Goal: Find contact information: Find contact information

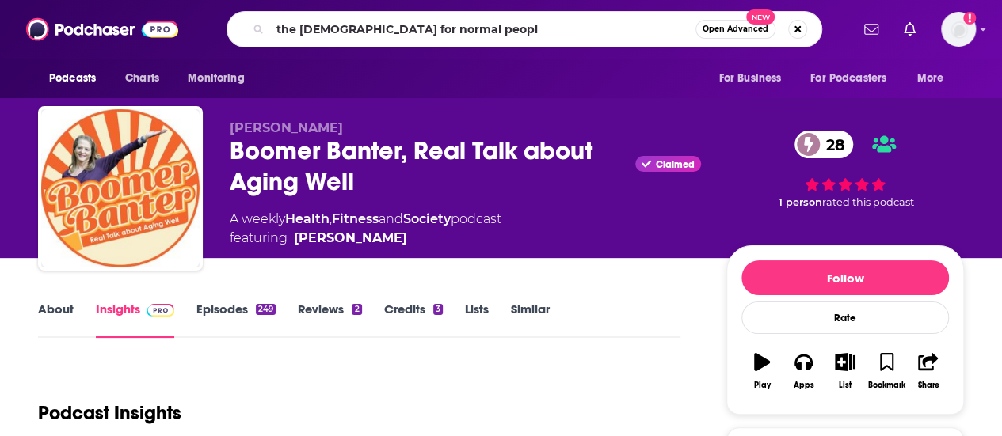
type input "the bible for normal people"
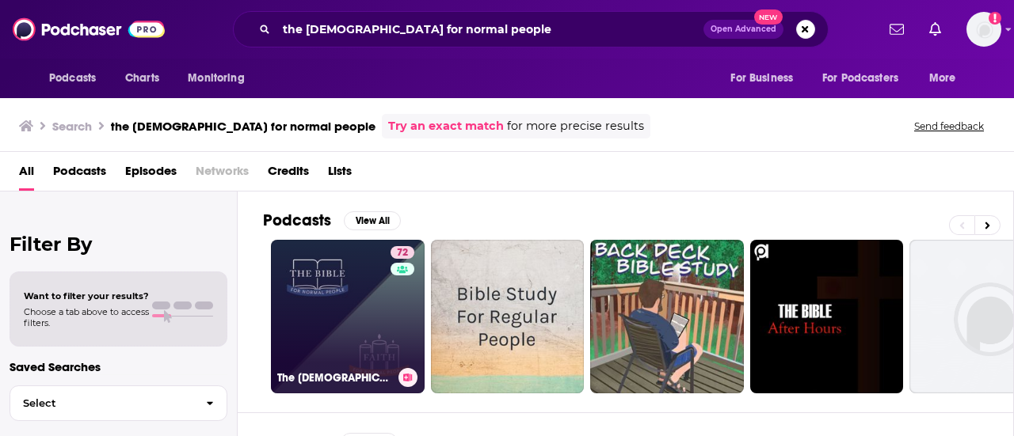
click at [355, 299] on link "72 The Bible For Normal People" at bounding box center [348, 317] width 154 height 154
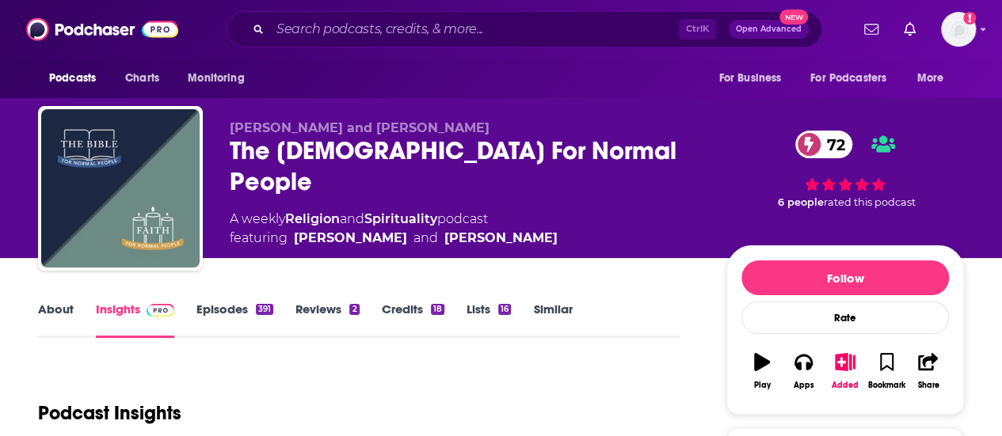
click at [650, 316] on div "About Insights Episodes 391 Reviews 2 Credits 18 Lists 16 Similar" at bounding box center [359, 318] width 642 height 39
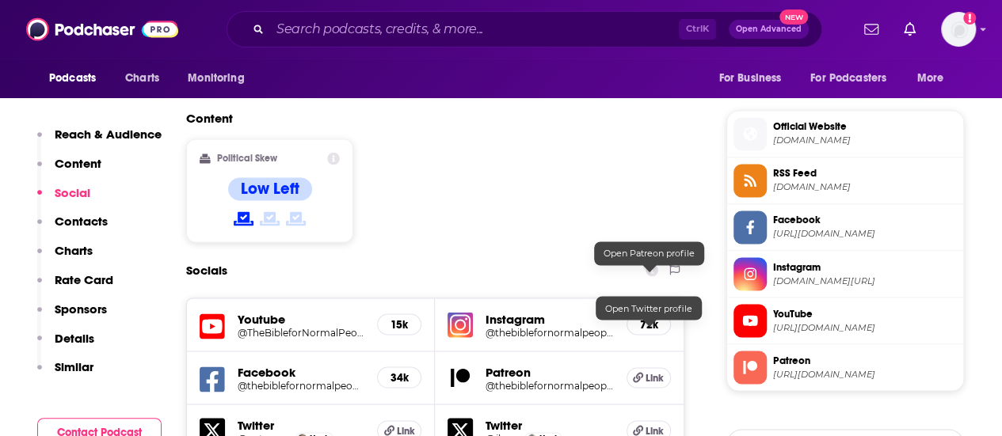
scroll to position [1330, 0]
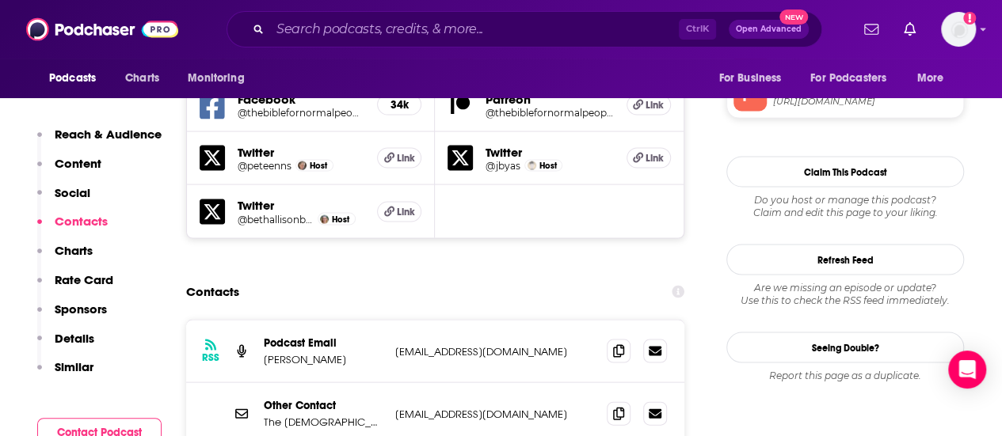
scroll to position [1521, 0]
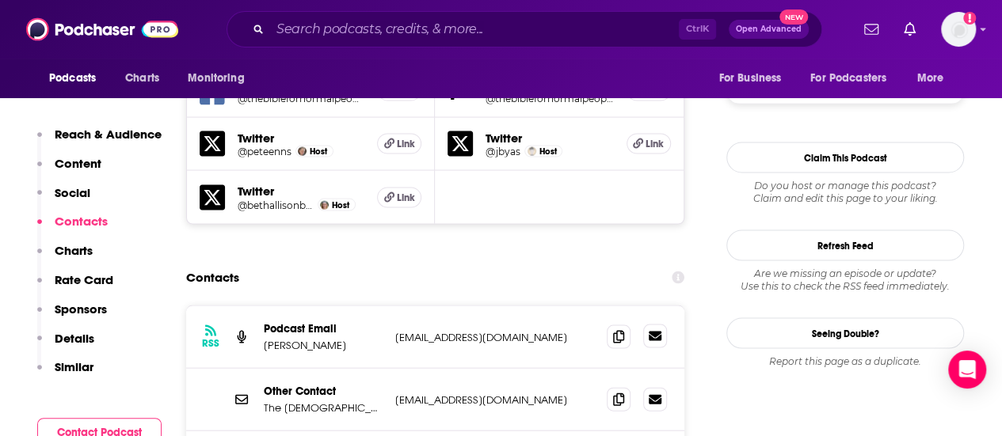
click at [652, 330] on icon at bounding box center [655, 336] width 13 height 13
click at [653, 330] on icon at bounding box center [655, 336] width 13 height 13
click at [622, 330] on icon at bounding box center [618, 336] width 11 height 13
click at [344, 25] on input "Search podcasts, credits, & more..." at bounding box center [474, 29] width 409 height 25
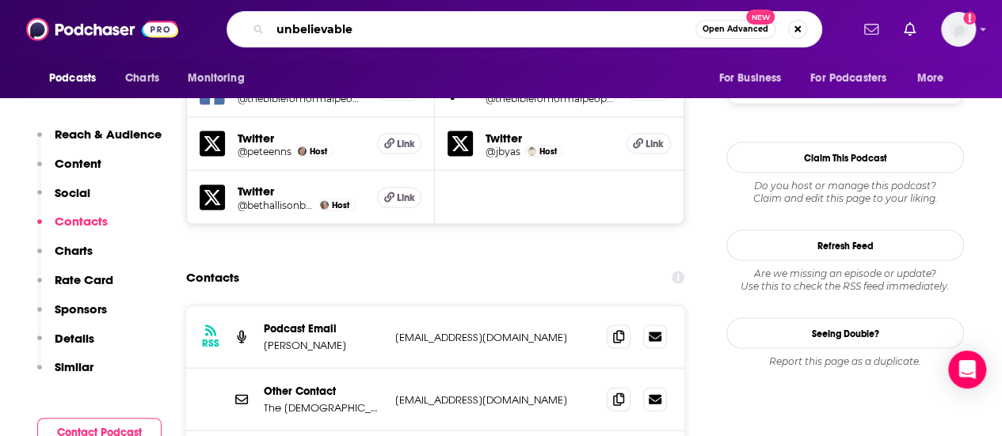
type input "unbelievable?"
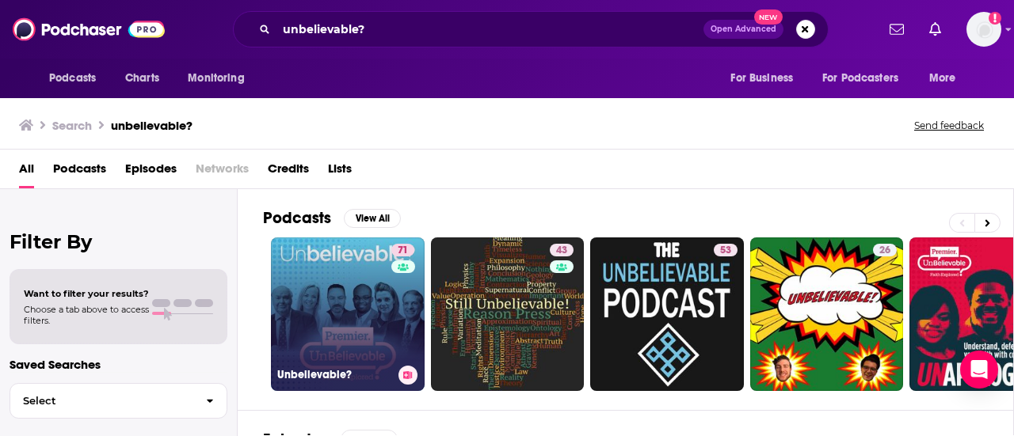
click at [310, 274] on link "71 Unbelievable?" at bounding box center [348, 315] width 154 height 154
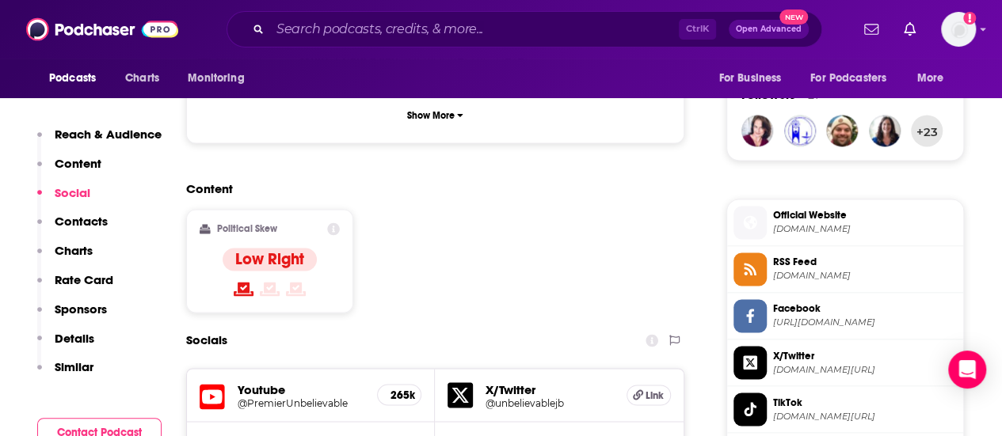
scroll to position [1527, 0]
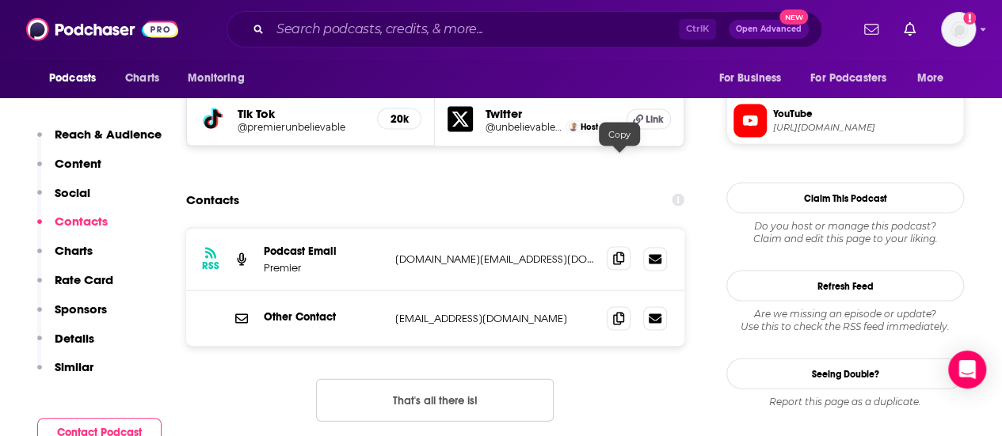
click at [623, 253] on icon at bounding box center [618, 259] width 11 height 13
click at [617, 312] on icon at bounding box center [618, 318] width 11 height 13
click at [320, 29] on input "Search podcasts, credits, & more..." at bounding box center [474, 29] width 409 height 25
paste input "MythVision Podcast"
type input "MythVision Podcast"
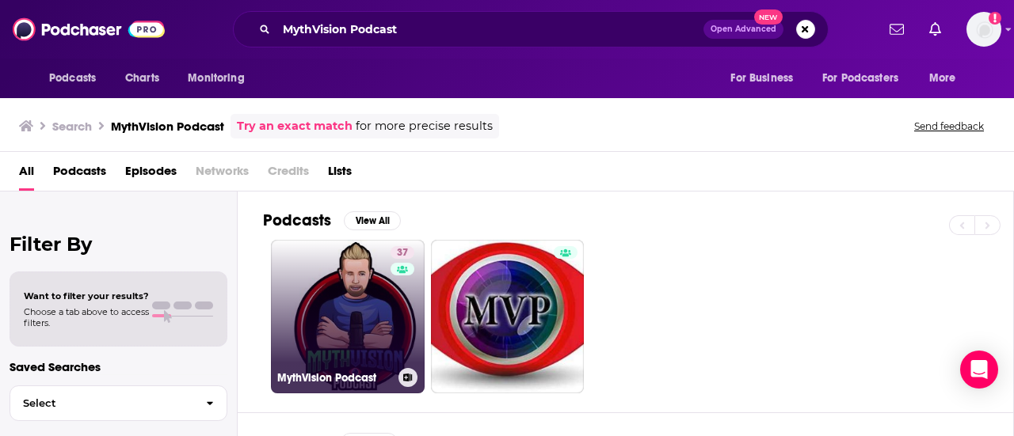
click at [371, 314] on link "37 MythVision Podcast" at bounding box center [348, 317] width 154 height 154
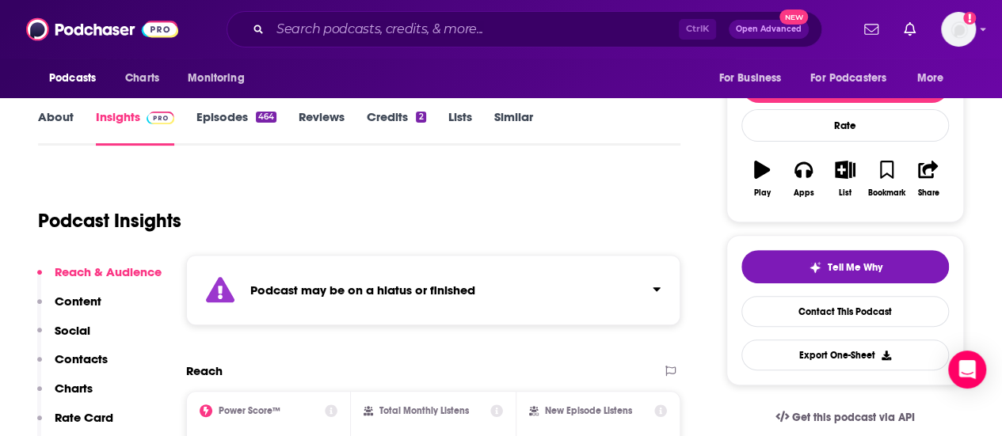
scroll to position [33, 0]
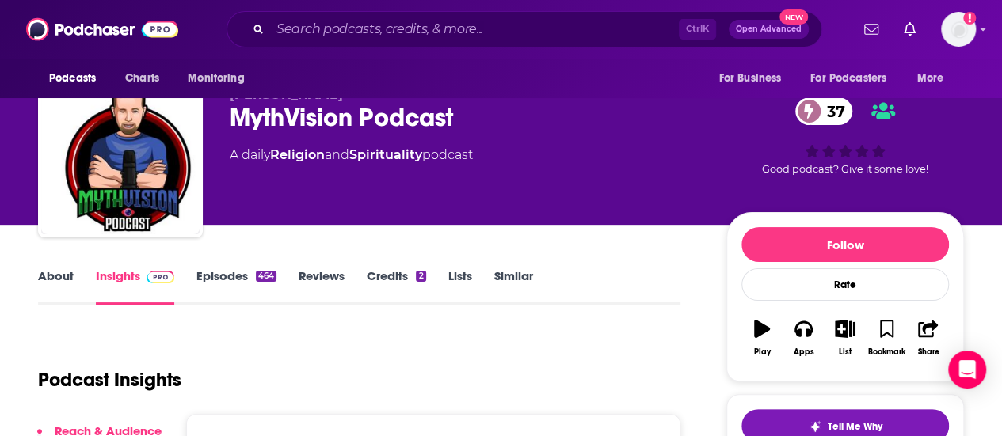
click at [252, 283] on link "Episodes 464" at bounding box center [236, 286] width 80 height 36
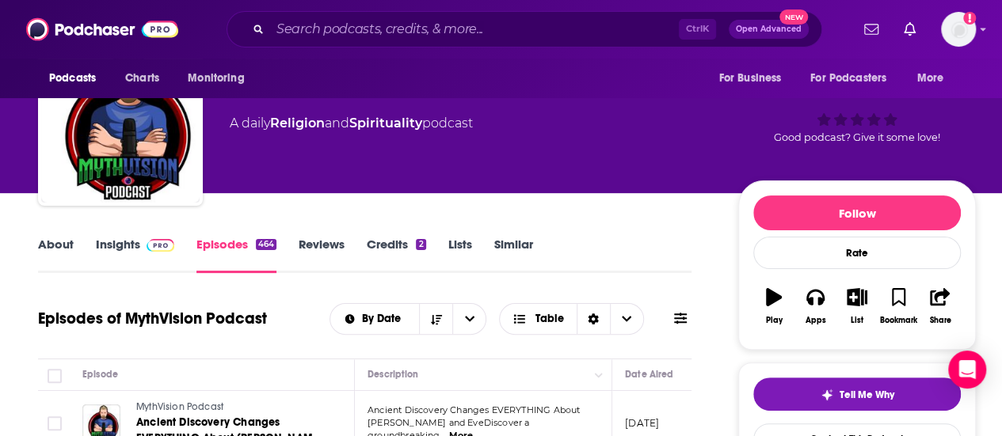
scroll to position [25, 0]
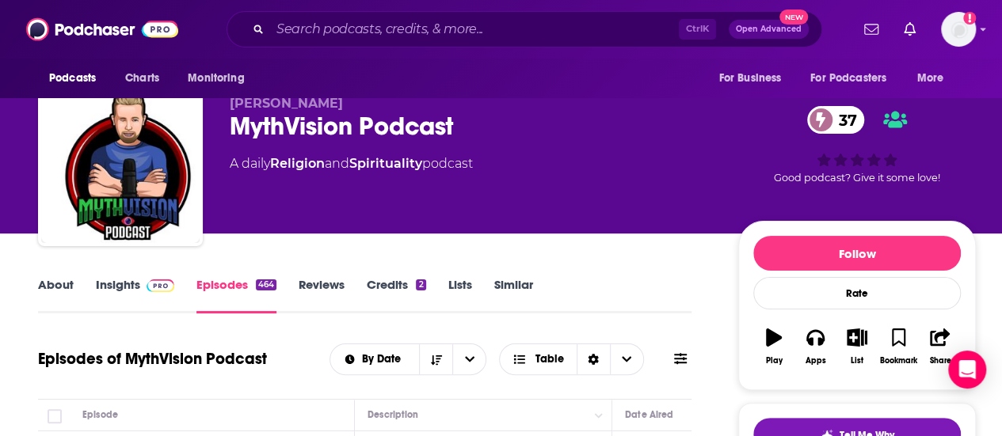
click at [59, 291] on link "About" at bounding box center [56, 295] width 36 height 36
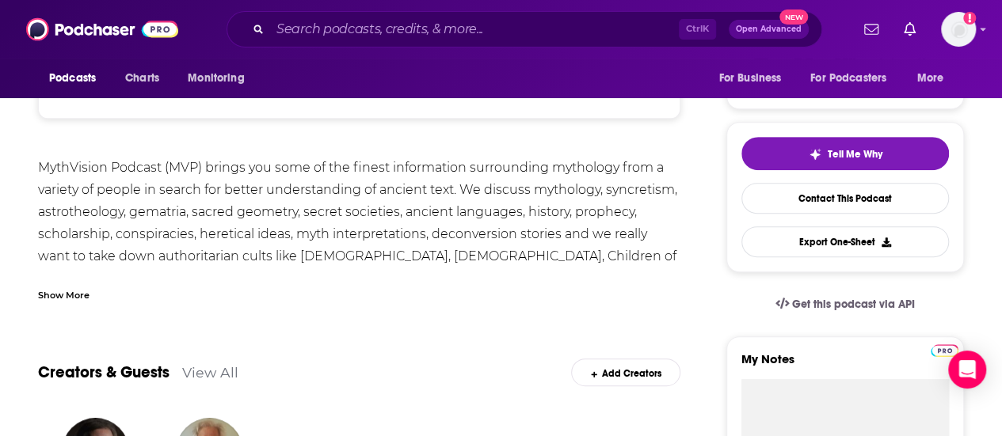
scroll to position [255, 0]
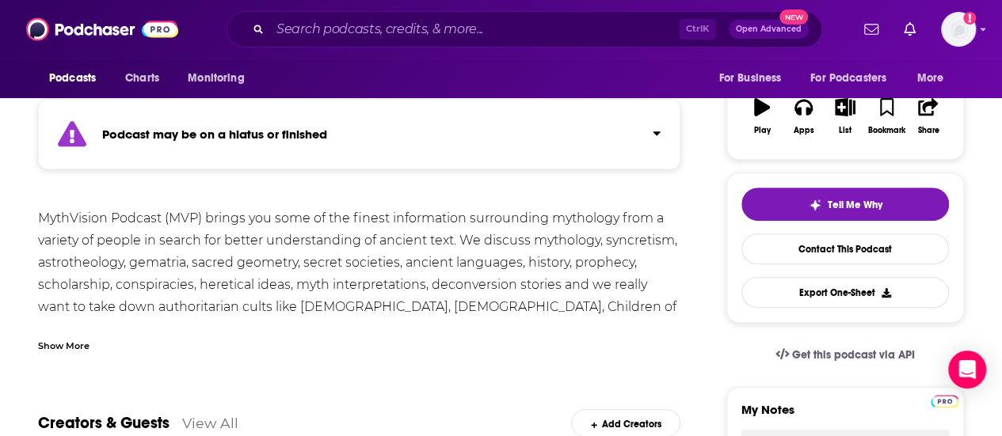
click at [65, 345] on div "Show More" at bounding box center [63, 344] width 51 height 15
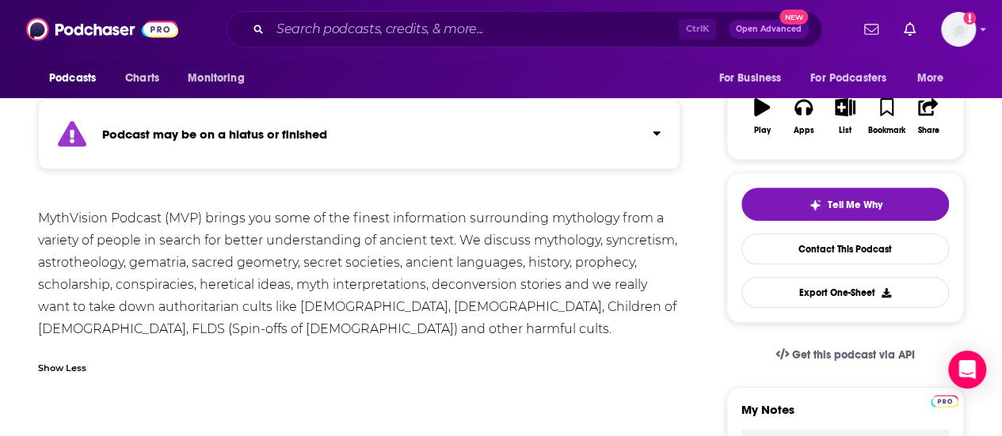
click at [76, 320] on div "MythVision Podcast (MVP) brings you some of the finest information surrounding …" at bounding box center [359, 273] width 642 height 133
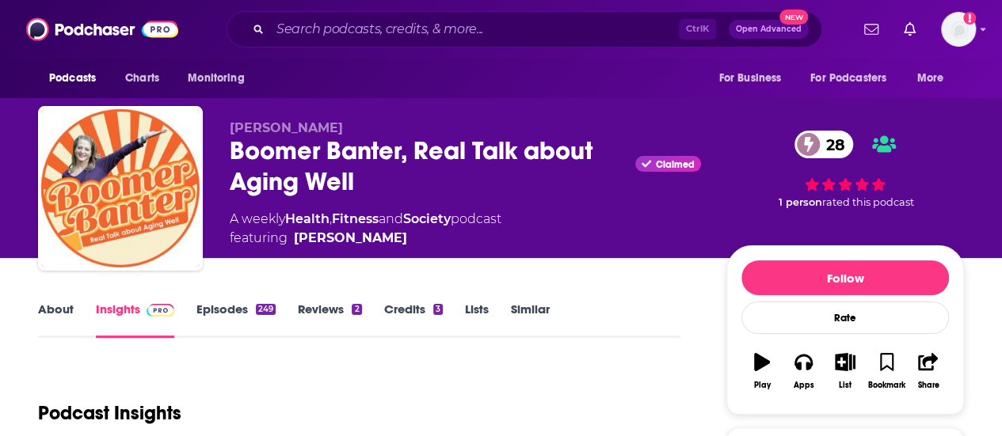
click at [323, 37] on input "Search podcasts, credits, & more..." at bounding box center [474, 29] width 409 height 25
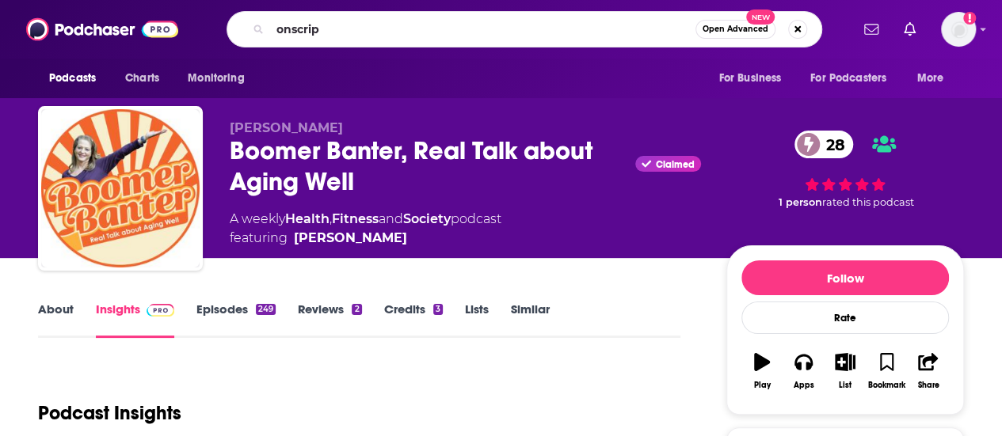
type input "onscript"
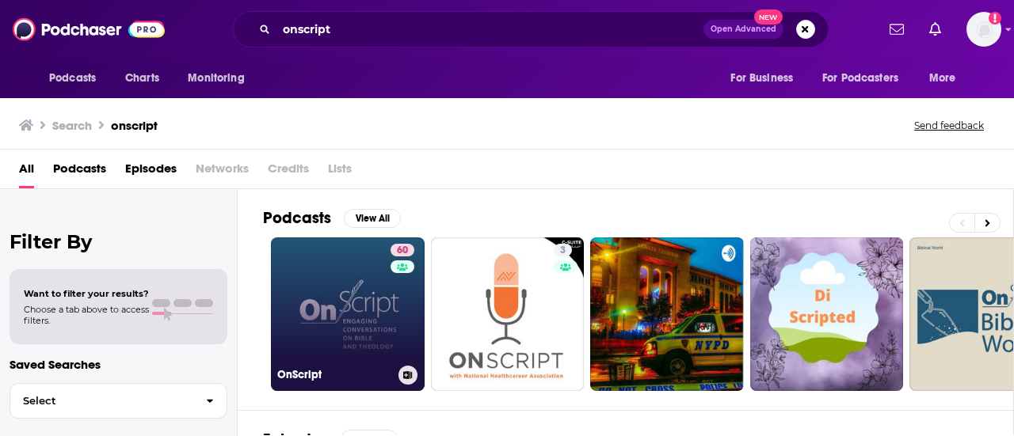
click at [345, 291] on link "60 OnScript" at bounding box center [348, 315] width 154 height 154
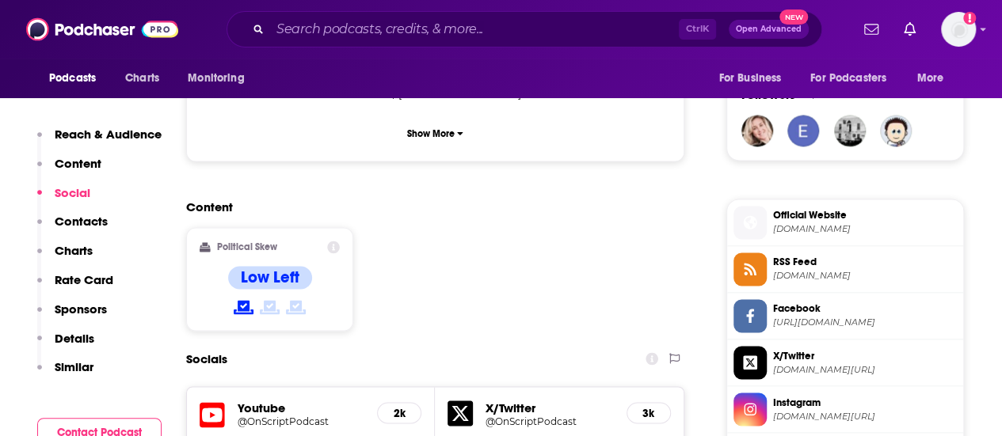
scroll to position [1527, 0]
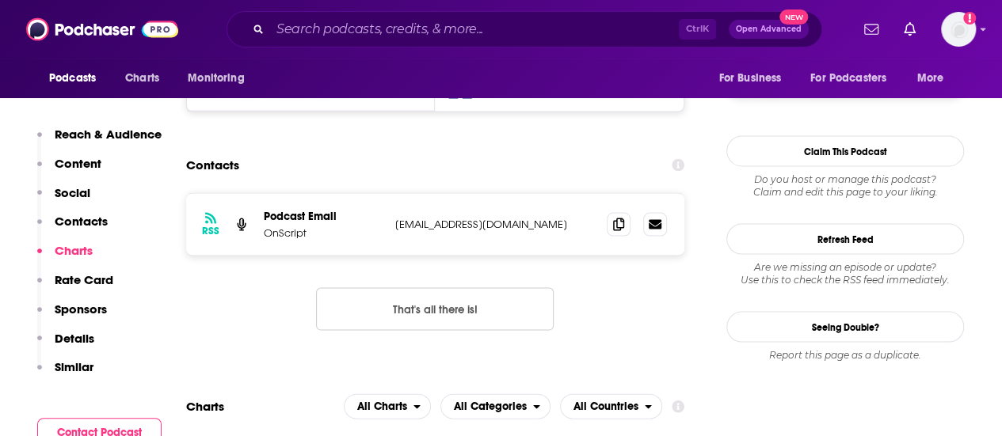
click at [625, 193] on div "RSS Podcast Email OnScript [EMAIL_ADDRESS][DOMAIN_NAME] [EMAIL_ADDRESS][DOMAIN_…" at bounding box center [435, 274] width 498 height 163
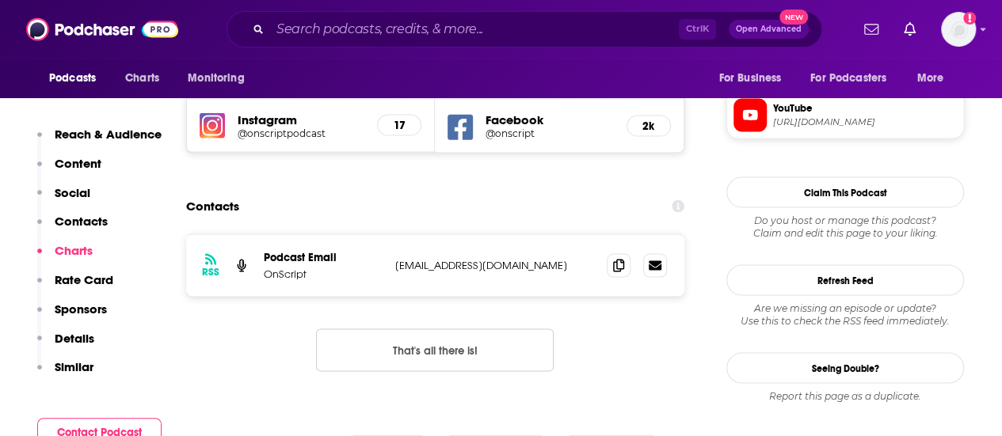
scroll to position [1464, 0]
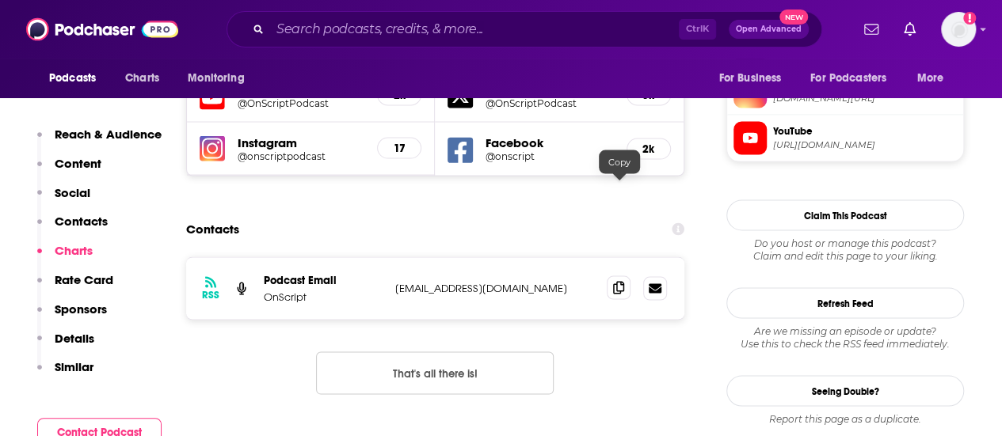
click at [615, 281] on icon at bounding box center [618, 287] width 11 height 13
click at [39, 340] on icon at bounding box center [39, 338] width 5 height 5
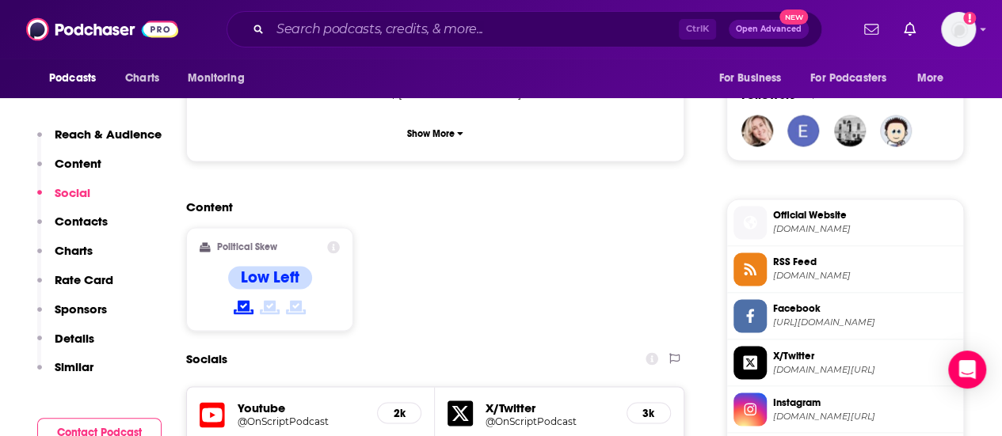
scroll to position [1527, 0]
